Goal: Transaction & Acquisition: Obtain resource

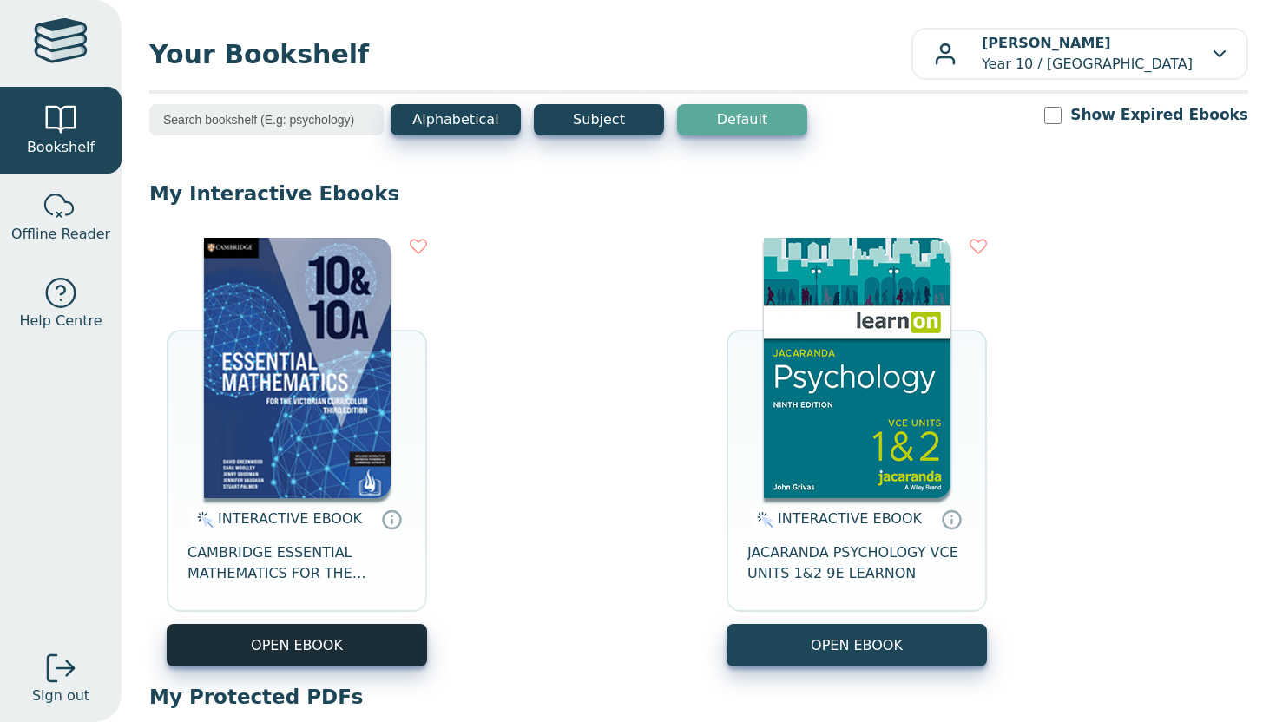
click at [357, 640] on button "OPEN EBOOK" at bounding box center [297, 645] width 260 height 43
click at [307, 634] on button "OPEN EBOOK" at bounding box center [297, 645] width 260 height 43
click at [364, 633] on button "OPEN EBOOK" at bounding box center [297, 645] width 260 height 43
click at [377, 647] on button "OPEN EBOOK" at bounding box center [297, 645] width 260 height 43
click at [312, 647] on button "OPEN EBOOK" at bounding box center [297, 645] width 260 height 43
